Goal: Information Seeking & Learning: Find specific fact

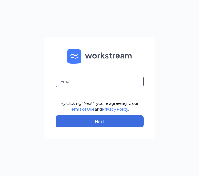
click at [78, 79] on input "text" at bounding box center [99, 81] width 88 height 12
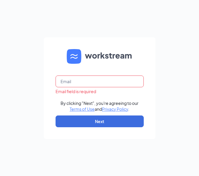
type input "[EMAIL_ADDRESS][DOMAIN_NAME]"
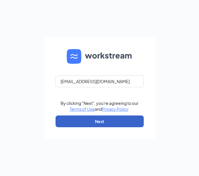
click at [102, 121] on button "Next" at bounding box center [99, 121] width 88 height 12
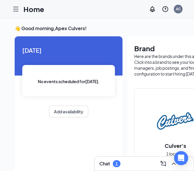
click at [18, 9] on icon "Hamburger" at bounding box center [15, 9] width 7 height 7
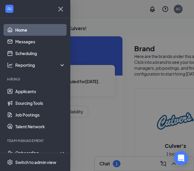
scroll to position [4, 2]
click at [57, 148] on div "Onboarding" at bounding box center [35, 153] width 70 height 12
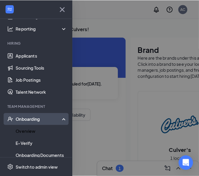
scroll to position [35, 0]
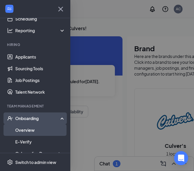
click at [49, 124] on link "Overview" at bounding box center [40, 130] width 50 height 12
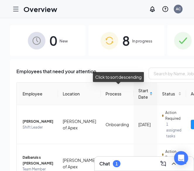
scroll to position [10, 0]
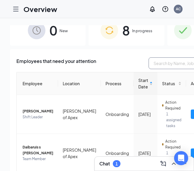
click at [176, 63] on input "text" at bounding box center [193, 64] width 88 height 12
type input "Aaz"
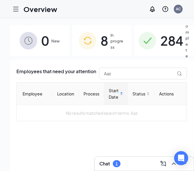
click at [165, 39] on span "284" at bounding box center [172, 41] width 23 height 20
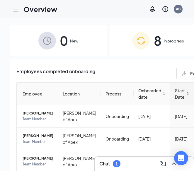
click at [143, 75] on div "Employees completed onboarding Export" at bounding box center [157, 74] width 283 height 12
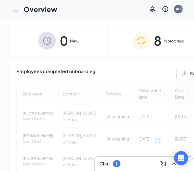
scroll to position [0, 2]
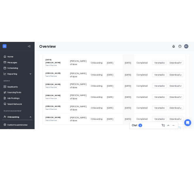
scroll to position [180, 0]
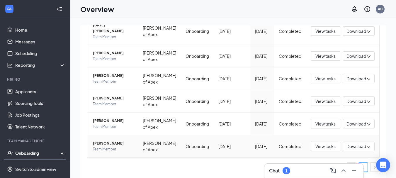
click at [97, 146] on span "Aazyan M Eman" at bounding box center [113, 144] width 40 height 6
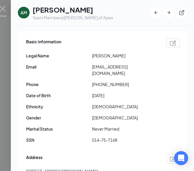
scroll to position [25, 0]
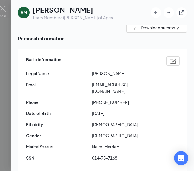
click at [117, 85] on span "aazyanmdeman@gmail.com" at bounding box center [125, 88] width 66 height 13
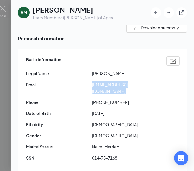
click at [117, 85] on span "aazyanmdeman@gmail.com" at bounding box center [125, 88] width 66 height 13
copy span "aazyanmdeman@gmail.com"
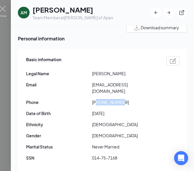
drag, startPoint x: 124, startPoint y: 97, endPoint x: 98, endPoint y: 96, distance: 25.8
click at [98, 99] on span "+12488401932" at bounding box center [125, 102] width 66 height 6
copy span "2488401932"
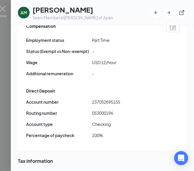
scroll to position [409, 0]
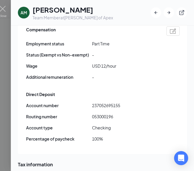
click at [103, 114] on span "053000196" at bounding box center [125, 117] width 66 height 6
copy span "053000196"
click at [108, 102] on span "237052695155" at bounding box center [125, 105] width 66 height 6
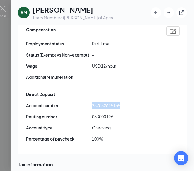
click at [108, 102] on span "237052695155" at bounding box center [125, 105] width 66 height 6
copy span "237052695155"
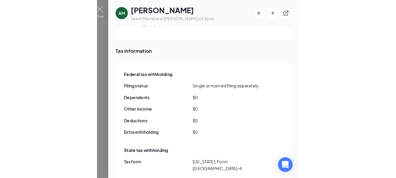
scroll to position [543, 0]
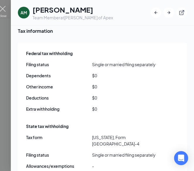
click at [6, 8] on img at bounding box center [2, 11] width 7 height 11
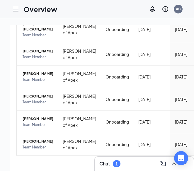
click at [122, 12] on div "Overview AC" at bounding box center [97, 9] width 194 height 18
click at [2, 41] on div "0 New 8 In progress 284 Completed Employees completed onboarding Export Aa Empl…" at bounding box center [158, 108] width 316 height 180
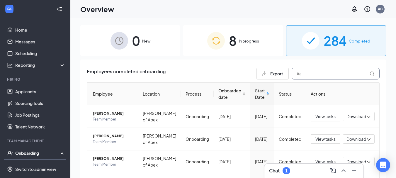
click at [198, 70] on input "Aa" at bounding box center [336, 74] width 88 height 12
type input "A"
click at [198, 70] on input "text" at bounding box center [336, 74] width 88 height 12
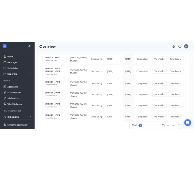
scroll to position [83, 0]
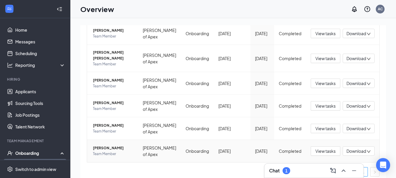
click at [102, 145] on span "Alexa Parker" at bounding box center [113, 148] width 40 height 6
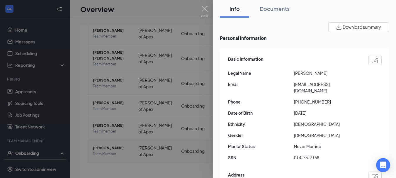
click at [102, 145] on div at bounding box center [198, 89] width 396 height 178
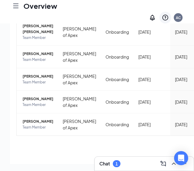
scroll to position [26, 0]
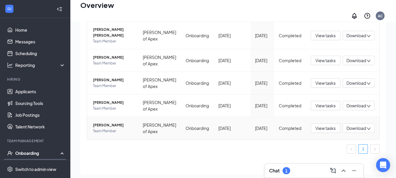
click at [109, 122] on span "Alexa Parker" at bounding box center [113, 125] width 40 height 6
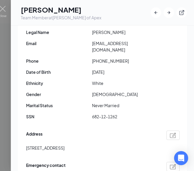
scroll to position [62, 0]
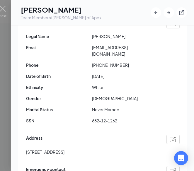
click at [120, 47] on span "alexaparker937@gmail.com" at bounding box center [125, 50] width 66 height 13
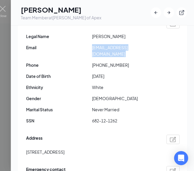
click at [120, 47] on span "alexaparker937@gmail.com" at bounding box center [125, 50] width 66 height 13
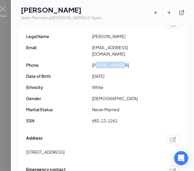
drag, startPoint x: 122, startPoint y: 56, endPoint x: 98, endPoint y: 59, distance: 24.5
click at [98, 62] on span "+19197980677" at bounding box center [125, 65] width 66 height 6
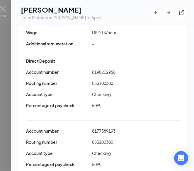
scroll to position [436, 0]
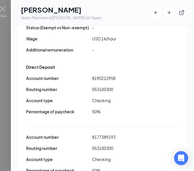
click at [99, 86] on span "053100300" at bounding box center [125, 89] width 66 height 6
copy span "053100300"
click at [103, 75] on span "8190212958" at bounding box center [125, 78] width 66 height 6
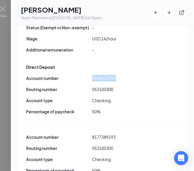
click at [103, 75] on span "8190212958" at bounding box center [125, 78] width 66 height 6
copy span "8190212958"
click at [110, 145] on span "053100300" at bounding box center [125, 148] width 66 height 6
copy span "053100300"
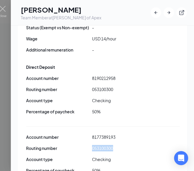
click at [104, 134] on span "8177389193" at bounding box center [125, 137] width 66 height 6
copy span "8177389193"
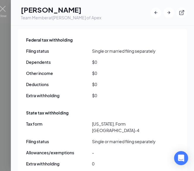
scroll to position [617, 0]
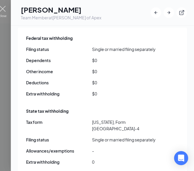
click at [2, 9] on img at bounding box center [2, 11] width 7 height 11
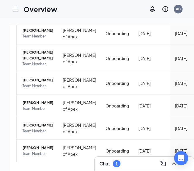
click at [10, 63] on div "Employees completed onboarding Export alexa Employee Location Process Onboarded…" at bounding box center [158, 87] width 296 height 221
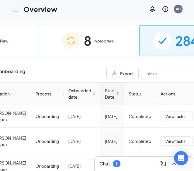
scroll to position [0, 82]
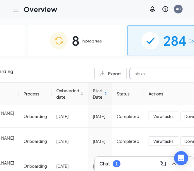
click at [137, 70] on input "alexa" at bounding box center [174, 74] width 88 height 12
type input "a"
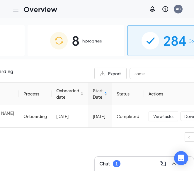
click at [11, 142] on ul "1" at bounding box center [75, 137] width 283 height 9
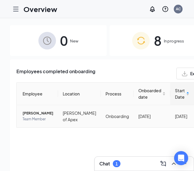
click at [26, 117] on span "Samir A Reid" at bounding box center [38, 114] width 31 height 6
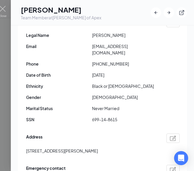
scroll to position [60, 0]
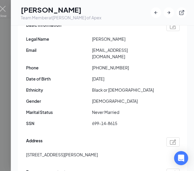
click at [116, 50] on span "reidsamir777@gmail.com" at bounding box center [125, 53] width 66 height 13
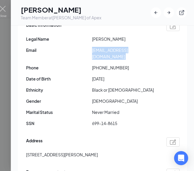
click at [116, 50] on span "reidsamir777@gmail.com" at bounding box center [125, 53] width 66 height 13
copy span "reidsamir777@gmail.com"
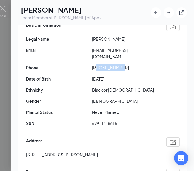
drag, startPoint x: 126, startPoint y: 61, endPoint x: 98, endPoint y: 58, distance: 27.7
click at [98, 65] on span "+17573551751" at bounding box center [125, 68] width 66 height 6
copy span "7573551751"
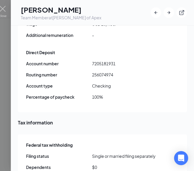
scroll to position [441, 0]
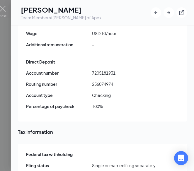
click at [100, 81] on span "256074974" at bounding box center [125, 84] width 66 height 6
click at [101, 70] on span "7205181931" at bounding box center [125, 73] width 66 height 6
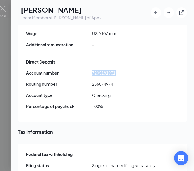
click at [101, 70] on span "7205181931" at bounding box center [125, 73] width 66 height 6
drag, startPoint x: 101, startPoint y: 59, endPoint x: 106, endPoint y: 62, distance: 5.9
click at [106, 70] on span "7205181931" at bounding box center [125, 73] width 66 height 6
click at [102, 70] on span "7205181931" at bounding box center [125, 73] width 66 height 6
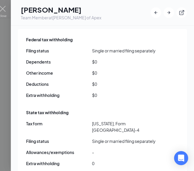
scroll to position [558, 0]
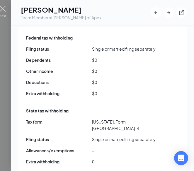
click at [2, 10] on img at bounding box center [2, 11] width 7 height 11
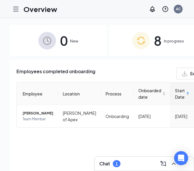
scroll to position [12, 4]
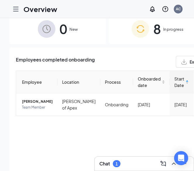
scroll to position [0, 2]
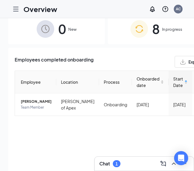
type input "r"
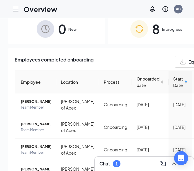
scroll to position [0, 4]
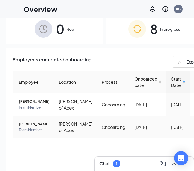
click at [23, 127] on span "Osiah M Rease" at bounding box center [34, 124] width 31 height 6
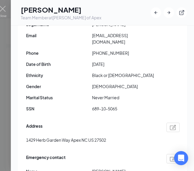
scroll to position [69, 0]
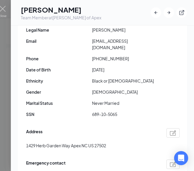
click at [119, 43] on span "omrease2@outlook.com" at bounding box center [125, 44] width 66 height 13
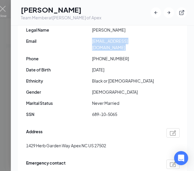
click at [119, 43] on span "omrease2@outlook.com" at bounding box center [125, 44] width 66 height 13
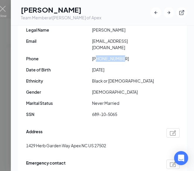
drag, startPoint x: 124, startPoint y: 51, endPoint x: 98, endPoint y: 53, distance: 25.6
click at [98, 55] on span "+12523675427" at bounding box center [125, 58] width 66 height 6
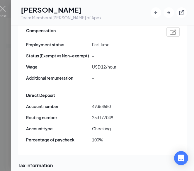
scroll to position [431, 0]
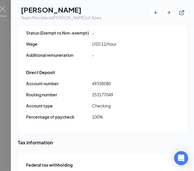
click at [101, 92] on span "253177049" at bounding box center [125, 95] width 66 height 6
click at [102, 80] on span "49358580" at bounding box center [125, 83] width 66 height 6
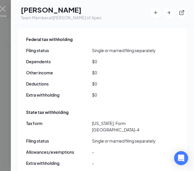
scroll to position [561, 0]
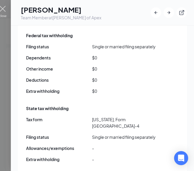
click at [1, 8] on img at bounding box center [2, 11] width 7 height 11
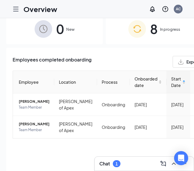
click at [136, 57] on div "Employees completed onboarding Export Osiah" at bounding box center [154, 62] width 283 height 12
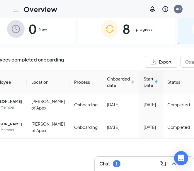
scroll to position [0, 39]
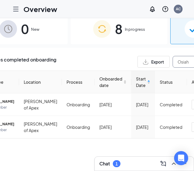
type input "O"
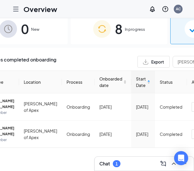
click at [80, 53] on div "Employees completed onboarding Export kathry Employee Location Process Onboarde…" at bounding box center [119, 115] width 296 height 135
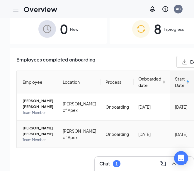
click at [25, 137] on span "Kathryn Alice P Dickinson" at bounding box center [38, 132] width 31 height 12
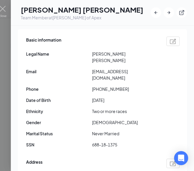
scroll to position [43, 0]
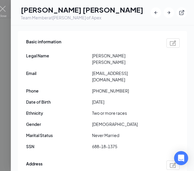
click at [112, 70] on span "kapdickinson@gmail.com" at bounding box center [125, 76] width 66 height 13
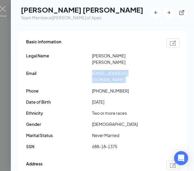
click at [112, 70] on span "kapdickinson@gmail.com" at bounding box center [125, 76] width 66 height 13
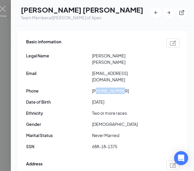
drag, startPoint x: 124, startPoint y: 77, endPoint x: 97, endPoint y: 78, distance: 27.0
click at [97, 88] on span "+19843499585" at bounding box center [125, 91] width 66 height 6
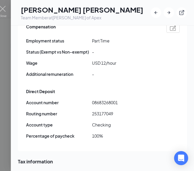
scroll to position [427, 0]
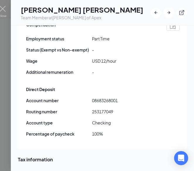
click at [102, 109] on span "253177049" at bounding box center [125, 112] width 66 height 6
click at [101, 97] on span "08683268001" at bounding box center [125, 100] width 66 height 6
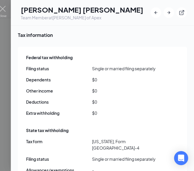
scroll to position [557, 0]
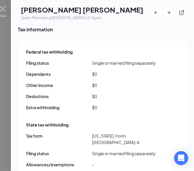
click at [5, 11] on img at bounding box center [2, 11] width 7 height 11
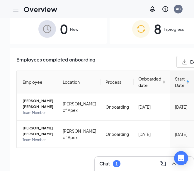
click at [128, 58] on div "Employees completed onboarding Export kathry" at bounding box center [157, 62] width 283 height 12
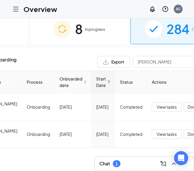
scroll to position [0, 96]
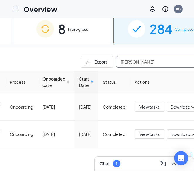
click at [125, 61] on input "kathry" at bounding box center [160, 62] width 88 height 12
type input "k"
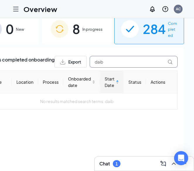
scroll to position [0, 36]
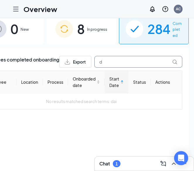
type input "d"
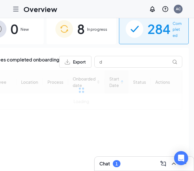
click at [30, 49] on div "Employees completed onboarding Export d Employee Location Process Onboarded dat…" at bounding box center [81, 111] width 215 height 126
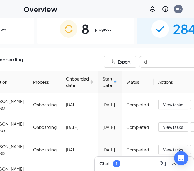
scroll to position [0, 94]
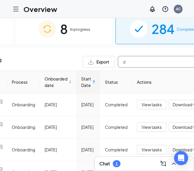
drag, startPoint x: 105, startPoint y: 63, endPoint x: 98, endPoint y: 64, distance: 6.5
click at [118, 64] on input "d" at bounding box center [162, 62] width 88 height 12
click at [118, 63] on input "d" at bounding box center [162, 62] width 88 height 12
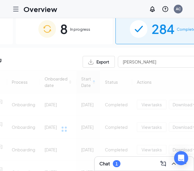
click at [27, 58] on div "Employees completed onboarding Export Thomas" at bounding box center [64, 62] width 283 height 12
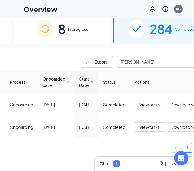
scroll to position [12, 4]
click at [119, 56] on input "Thomas" at bounding box center [160, 62] width 88 height 12
type input "T"
type input "D"
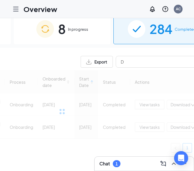
click at [20, 56] on div "Employees completed onboarding Export D" at bounding box center [61, 62] width 283 height 12
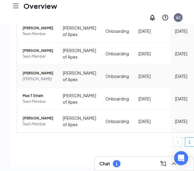
scroll to position [35, 0]
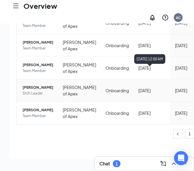
scroll to position [35, 0]
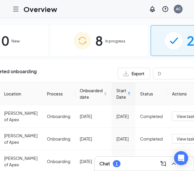
click at [105, 44] on span "In progress" at bounding box center [115, 41] width 20 height 6
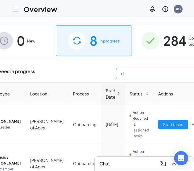
type input "d"
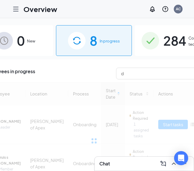
click at [77, 75] on div "Employees in progress d" at bounding box center [94, 74] width 220 height 12
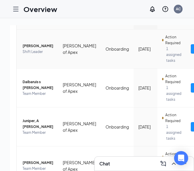
scroll to position [82, 0]
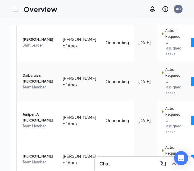
click at [28, 77] on span "Daibaruis s Thomas" at bounding box center [38, 79] width 31 height 12
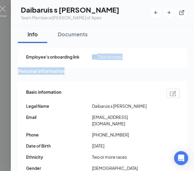
drag, startPoint x: 189, startPoint y: 46, endPoint x: 179, endPoint y: 78, distance: 33.4
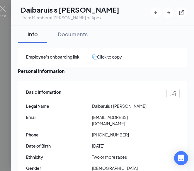
click at [175, 41] on div "Info Documents" at bounding box center [102, 35] width 169 height 18
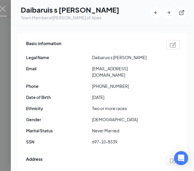
scroll to position [47, 0]
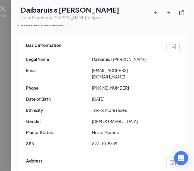
click at [121, 76] on span "charchar112808@gmail.com" at bounding box center [125, 73] width 66 height 13
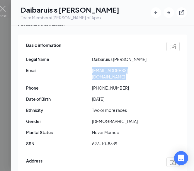
click at [121, 76] on span "charchar112808@gmail.com" at bounding box center [125, 73] width 66 height 13
click at [130, 89] on span "+19199430117" at bounding box center [125, 88] width 66 height 6
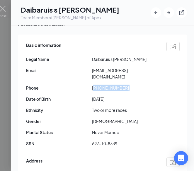
drag, startPoint x: 130, startPoint y: 89, endPoint x: 105, endPoint y: 90, distance: 25.0
click at [105, 90] on span "+19199430117" at bounding box center [125, 88] width 66 height 6
click at [143, 90] on span "+19199430117" at bounding box center [125, 88] width 66 height 6
drag, startPoint x: 134, startPoint y: 90, endPoint x: 98, endPoint y: 87, distance: 35.9
click at [98, 87] on span "+19199430117" at bounding box center [125, 88] width 66 height 6
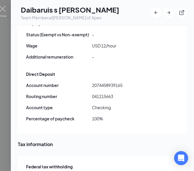
scroll to position [433, 0]
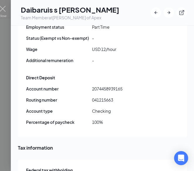
click at [102, 97] on span "041215663" at bounding box center [125, 100] width 66 height 6
click at [110, 86] on span "2074458939165" at bounding box center [125, 89] width 66 height 6
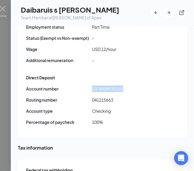
click at [110, 86] on span "2074458939165" at bounding box center [125, 89] width 66 height 6
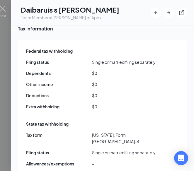
scroll to position [561, 0]
